Goal: Find specific page/section: Find specific page/section

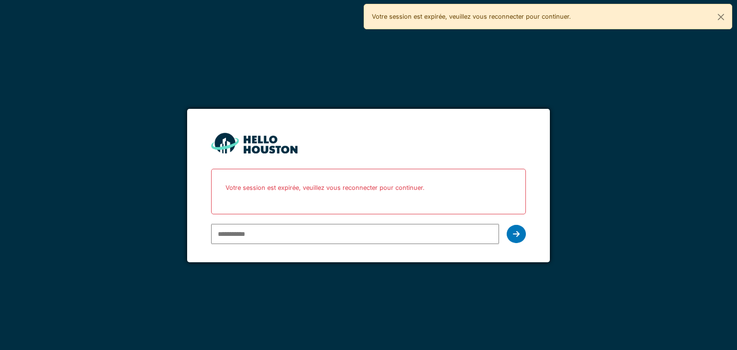
click at [389, 229] on input "email" at bounding box center [354, 234] width 287 height 20
type input "**********"
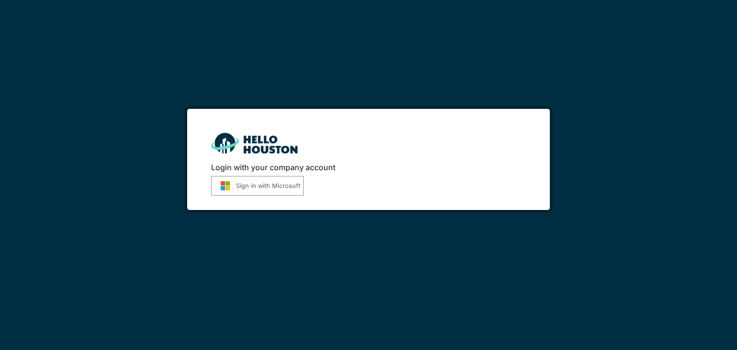
click at [290, 188] on button "Sign in with Microsoft" at bounding box center [257, 186] width 93 height 20
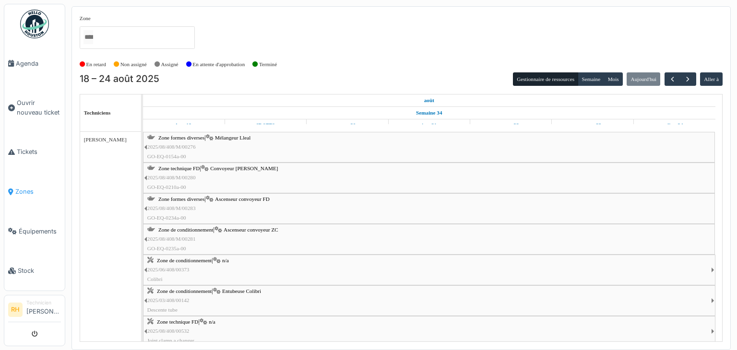
click at [27, 189] on span "Zones" at bounding box center [38, 191] width 46 height 9
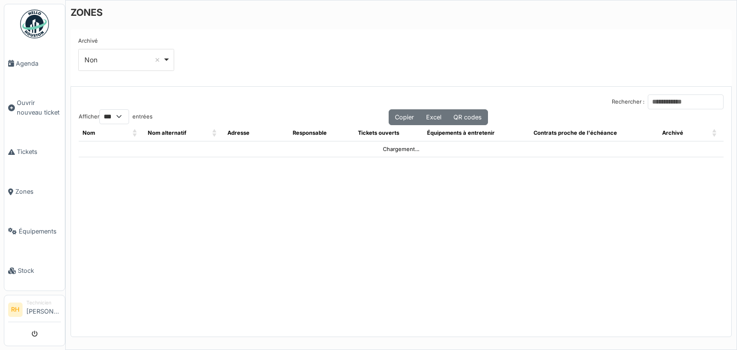
select select "***"
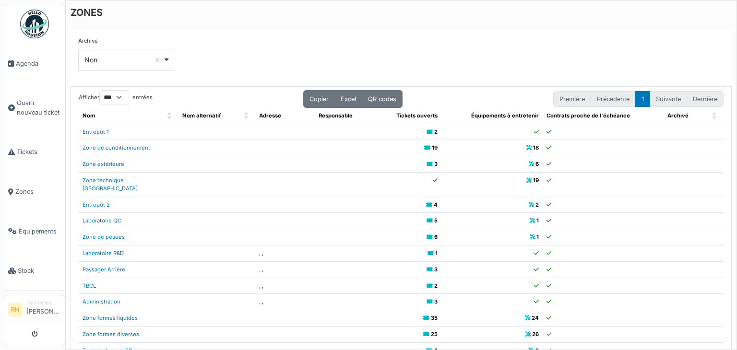
scroll to position [48, 0]
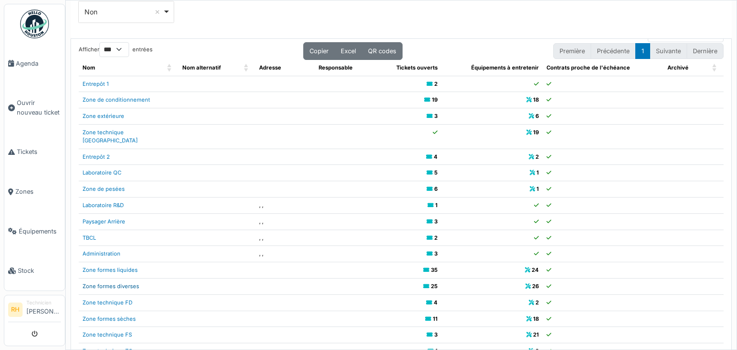
click at [126, 283] on link "Zone formes diverses" at bounding box center [110, 286] width 57 height 7
click at [127, 100] on link "Zone de conditionnement" at bounding box center [116, 99] width 68 height 7
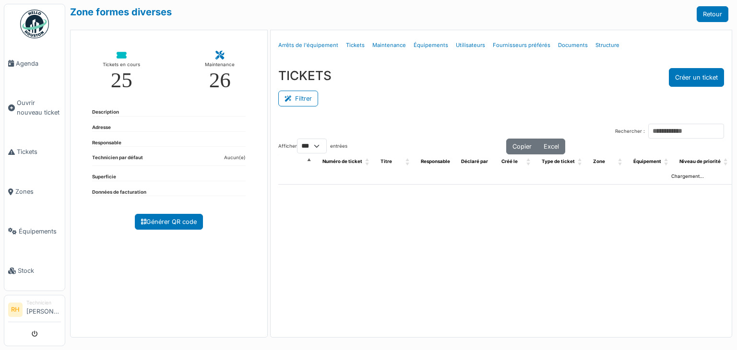
select select "***"
click at [306, 92] on button "Filtrer" at bounding box center [298, 99] width 40 height 16
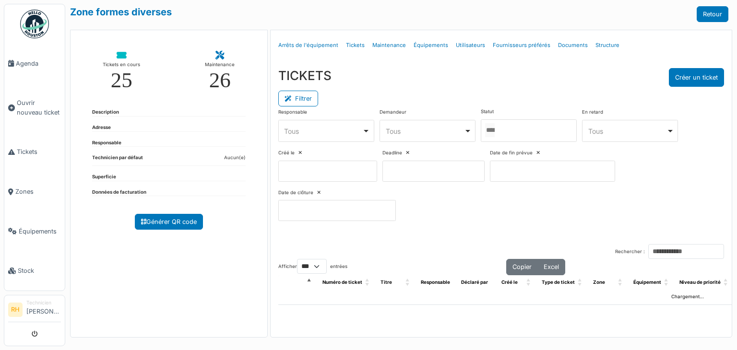
drag, startPoint x: 532, startPoint y: 138, endPoint x: 503, endPoint y: 144, distance: 30.5
click at [532, 138] on div at bounding box center [529, 130] width 96 height 23
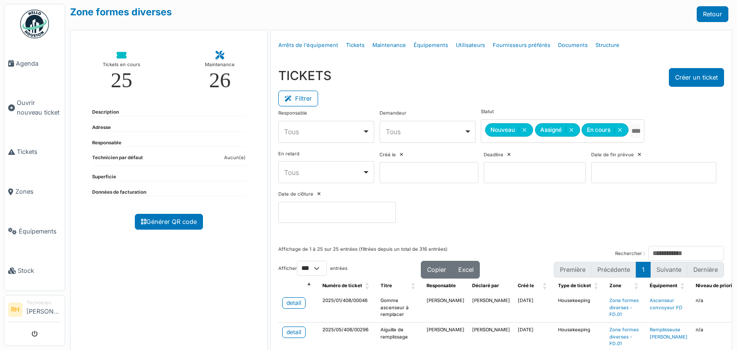
drag, startPoint x: 518, startPoint y: 76, endPoint x: 512, endPoint y: 76, distance: 6.3
click at [516, 74] on div "TICKETS Créer un ticket" at bounding box center [501, 77] width 446 height 19
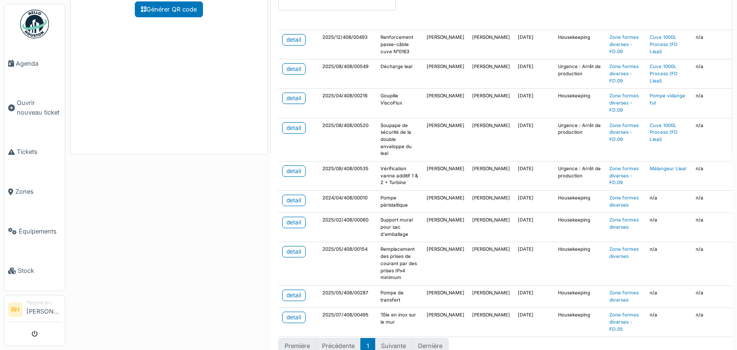
scroll to position [224, 0]
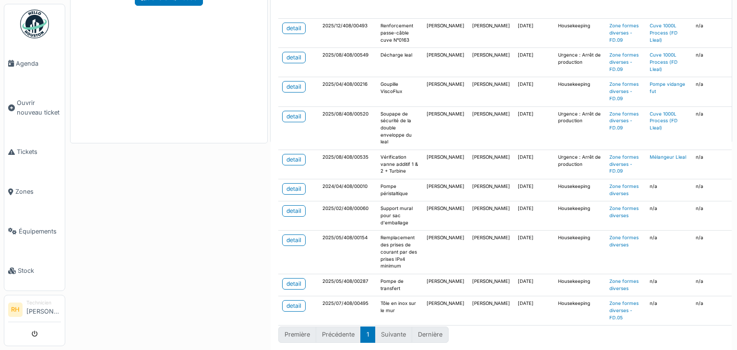
drag, startPoint x: 175, startPoint y: 67, endPoint x: 185, endPoint y: 74, distance: 12.4
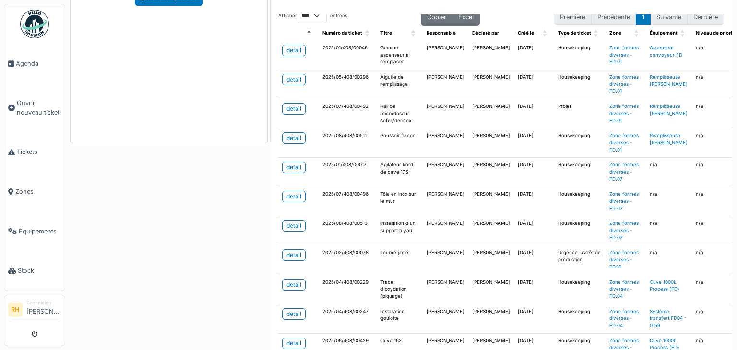
scroll to position [0, 0]
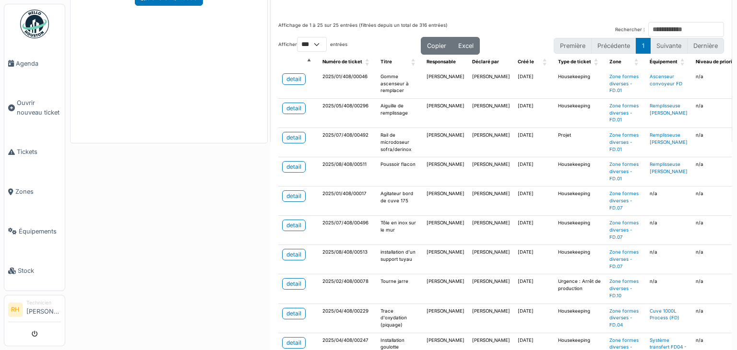
click at [172, 204] on div "Zone formes diverses Retour Tickets en cours 25 Maintenance 26 Description Adre…" at bounding box center [400, 175] width 671 height 350
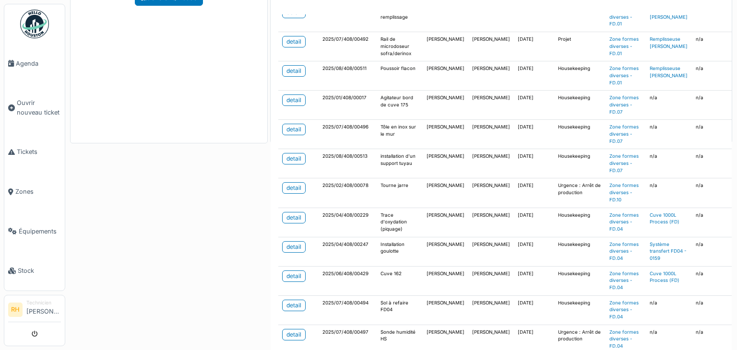
scroll to position [144, 0]
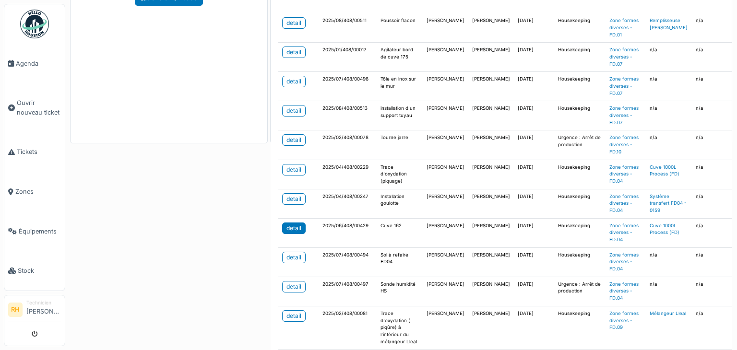
click at [290, 226] on div "detail" at bounding box center [293, 228] width 15 height 9
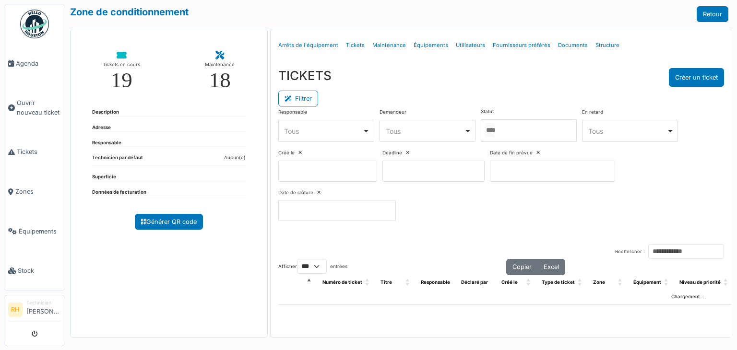
select select "***"
click at [544, 133] on div at bounding box center [529, 130] width 96 height 23
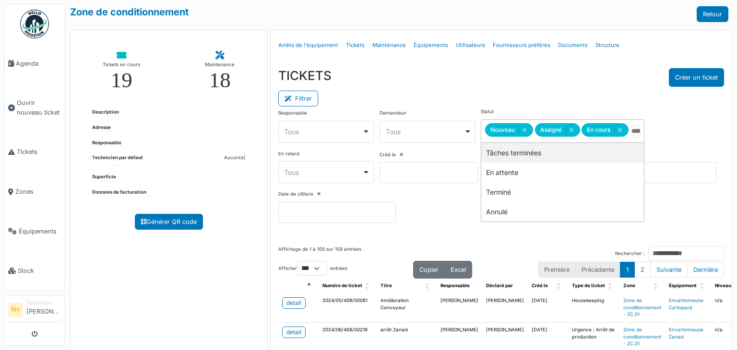
click at [539, 96] on div "Filtrer" at bounding box center [501, 98] width 446 height 22
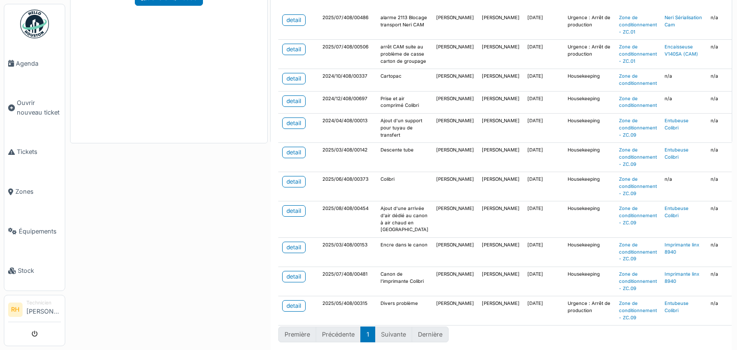
scroll to position [460, 0]
click at [297, 177] on div "detail" at bounding box center [293, 181] width 15 height 9
click at [288, 207] on div "detail" at bounding box center [293, 211] width 15 height 9
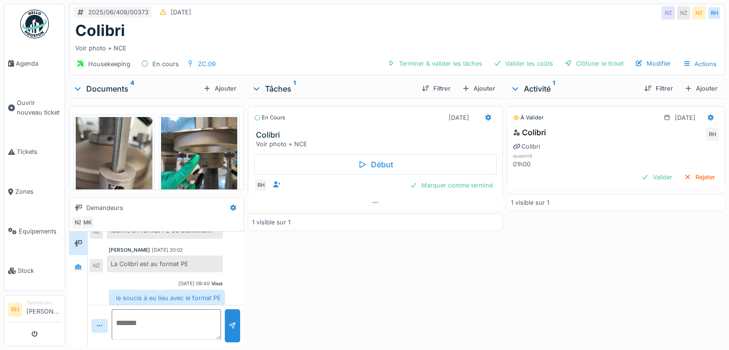
scroll to position [341, 0]
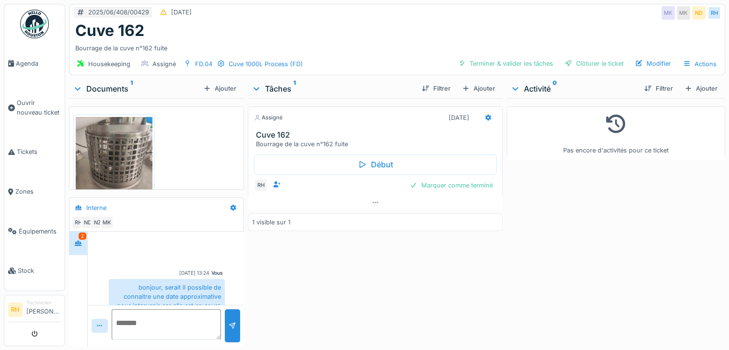
scroll to position [142, 0]
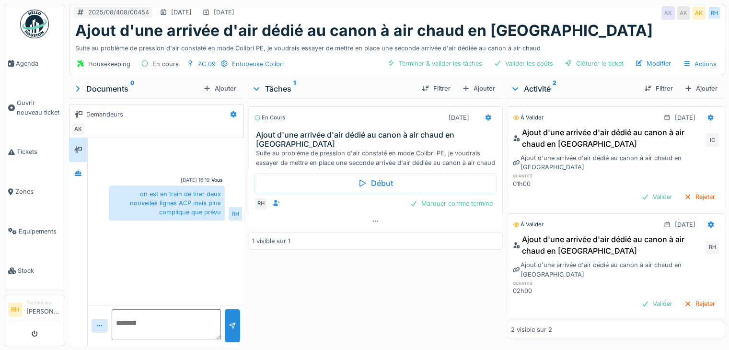
scroll to position [7, 0]
